Goal: Browse casually: Explore the website without a specific task or goal

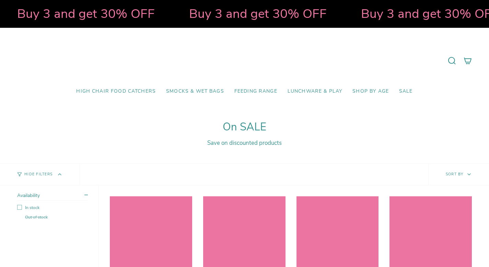
select select "pictures-first"
